Goal: Check status: Check status

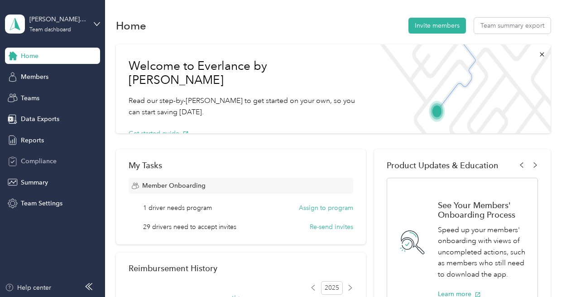
click at [59, 166] on div "Compliance" at bounding box center [52, 161] width 95 height 16
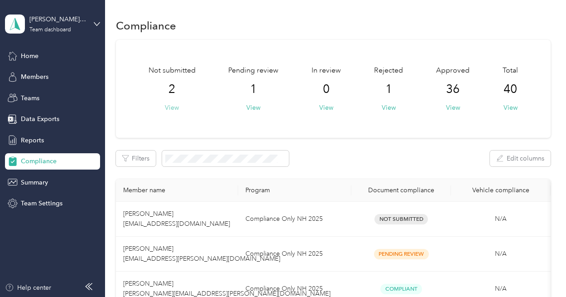
click at [173, 110] on button "View" at bounding box center [172, 108] width 14 height 10
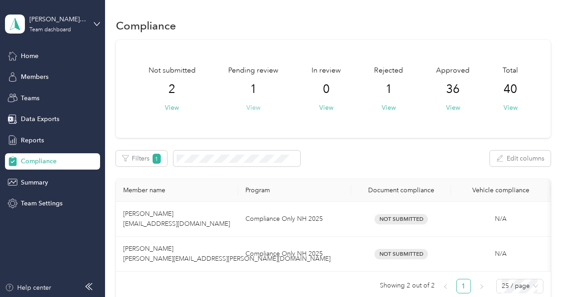
click at [255, 107] on button "View" at bounding box center [253, 108] width 14 height 10
